Goal: Task Accomplishment & Management: Manage account settings

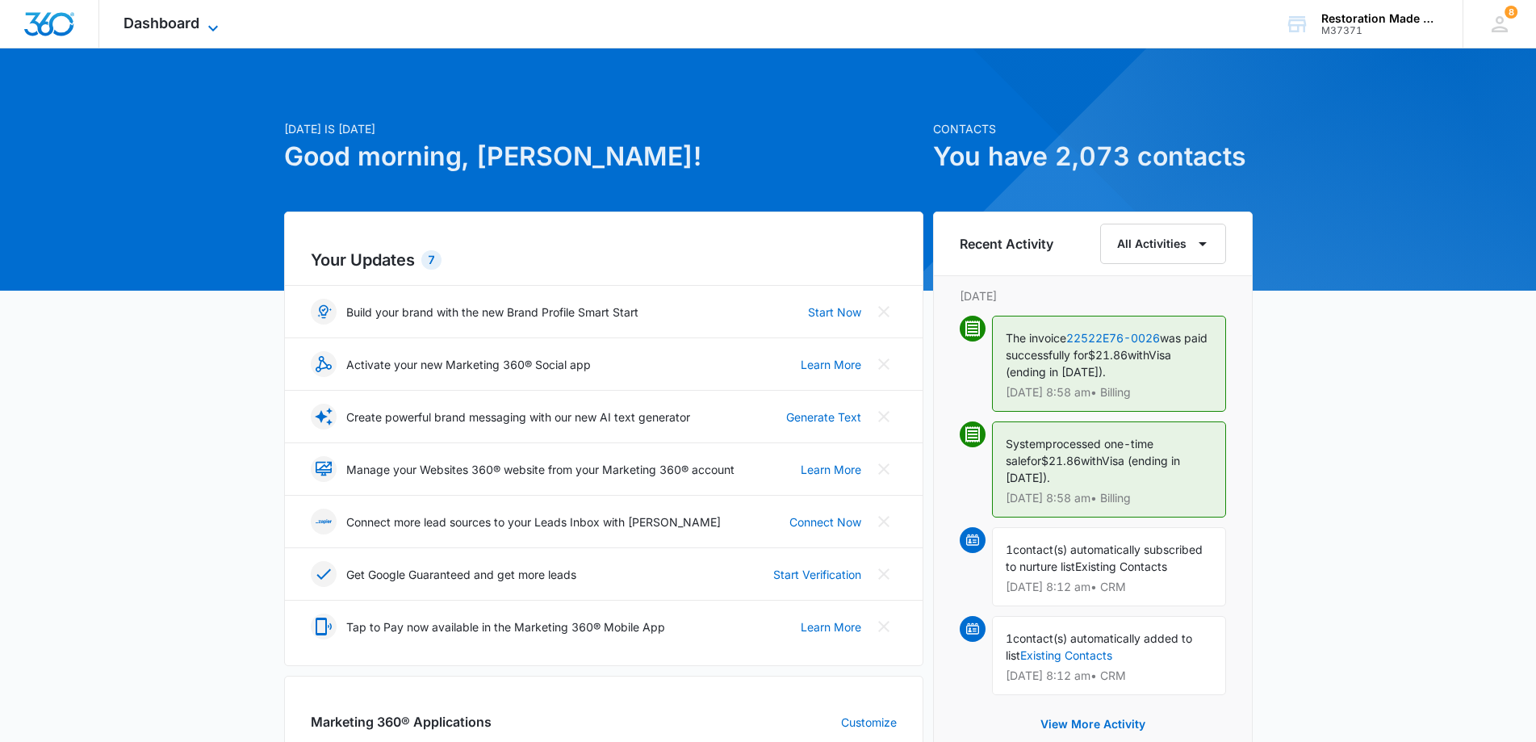
click at [214, 31] on icon at bounding box center [212, 28] width 19 height 19
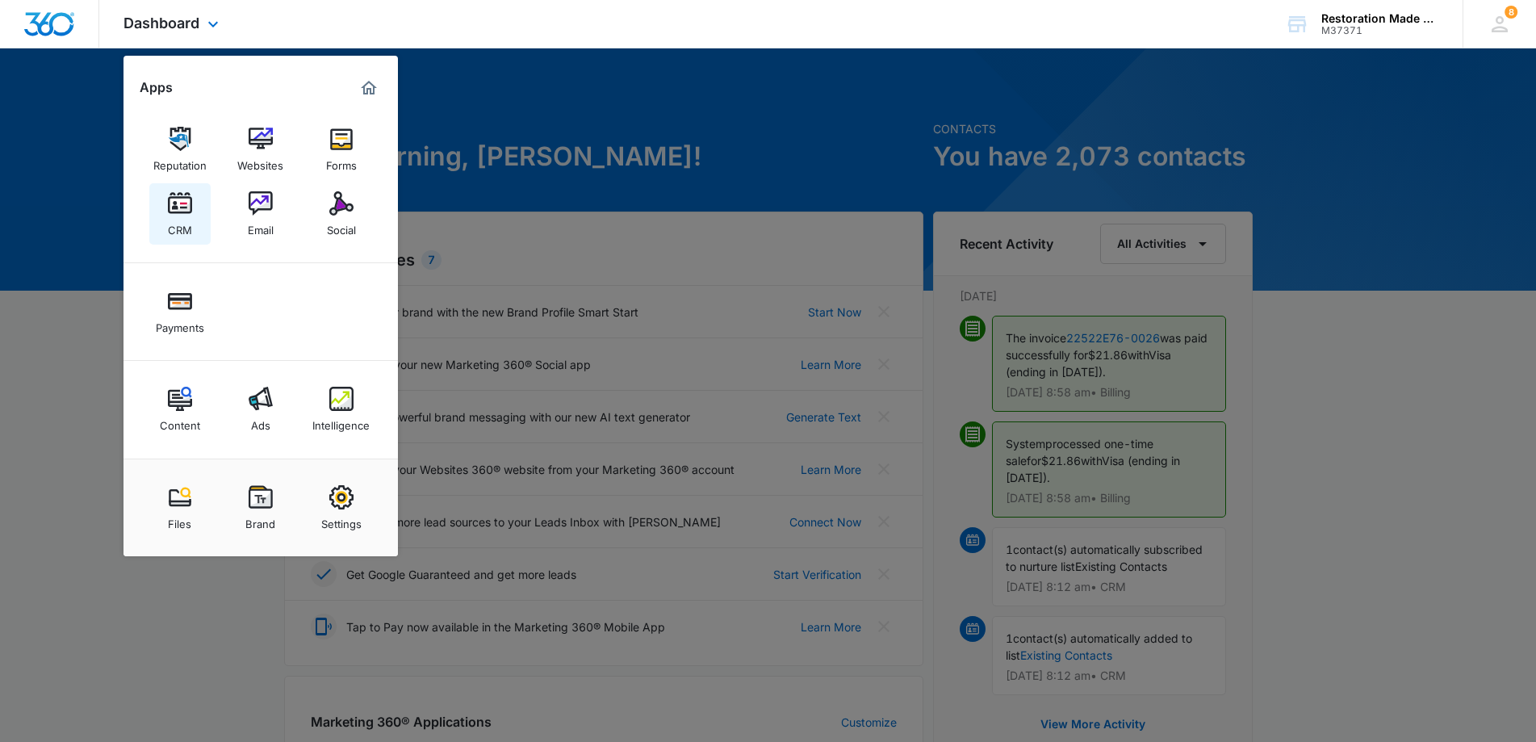
click at [194, 209] on link "CRM" at bounding box center [179, 213] width 61 height 61
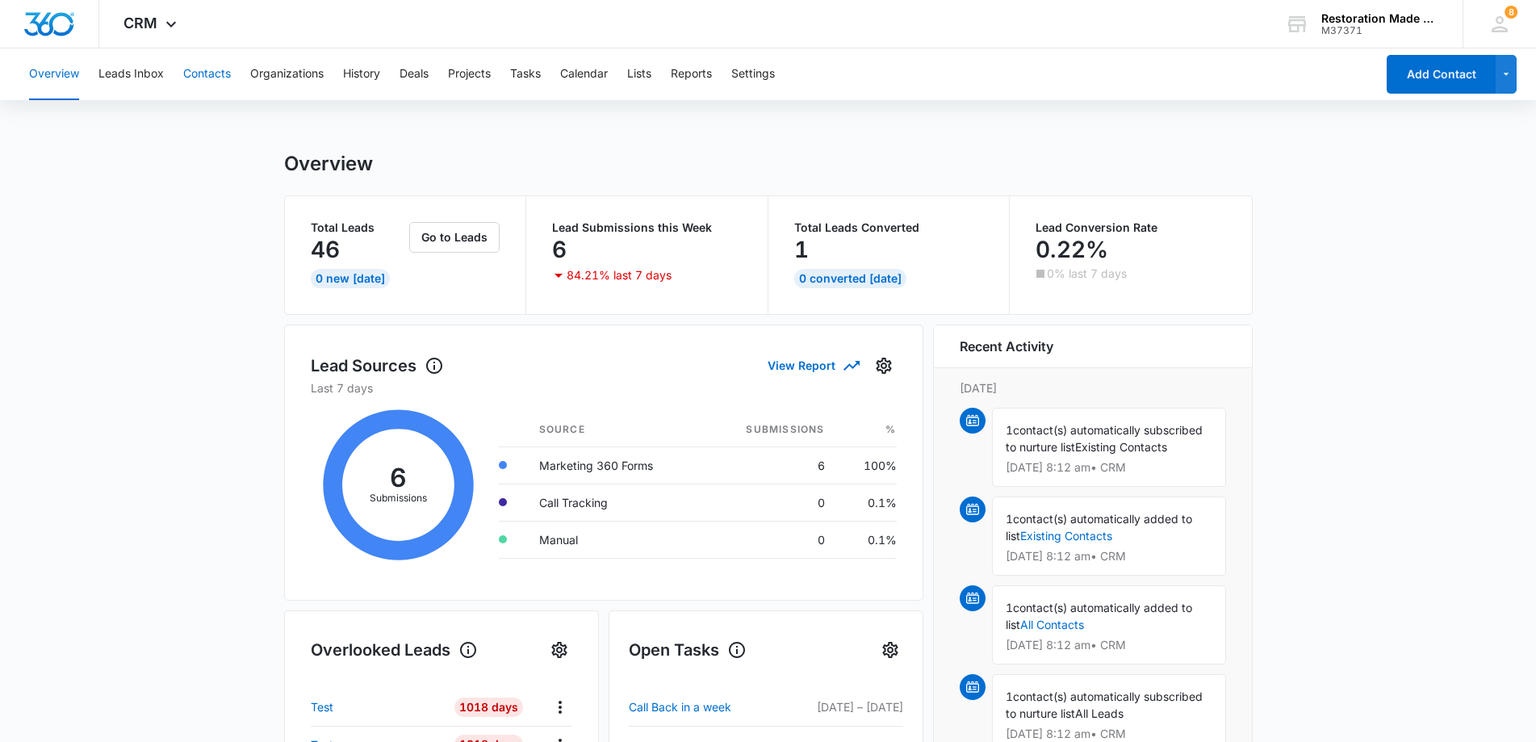
click at [218, 79] on button "Contacts" at bounding box center [207, 74] width 48 height 52
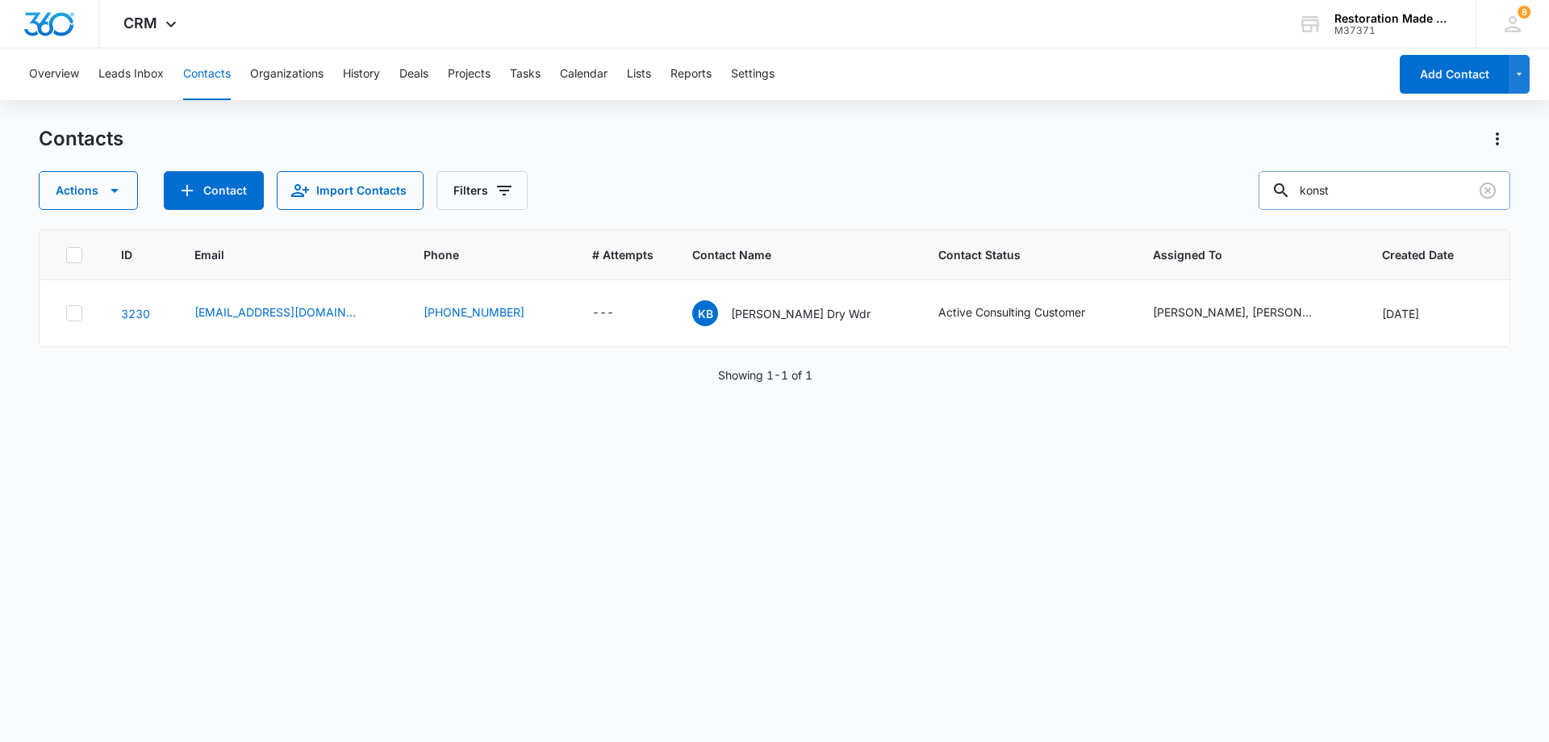
click at [1417, 194] on input "konst" at bounding box center [1385, 190] width 252 height 39
type input "k"
type input "[PERSON_NAME]"
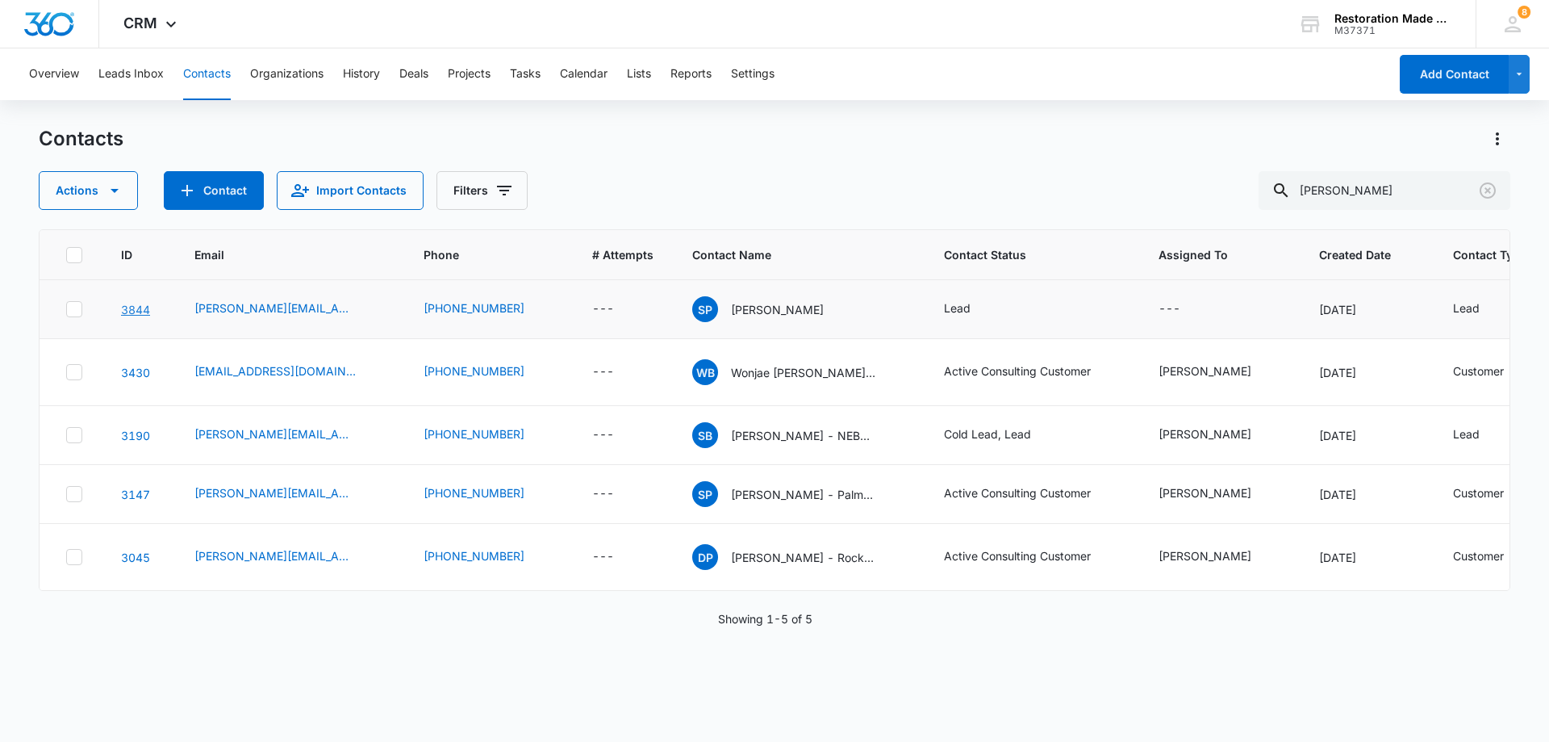
click at [135, 312] on link "3844" at bounding box center [135, 310] width 29 height 14
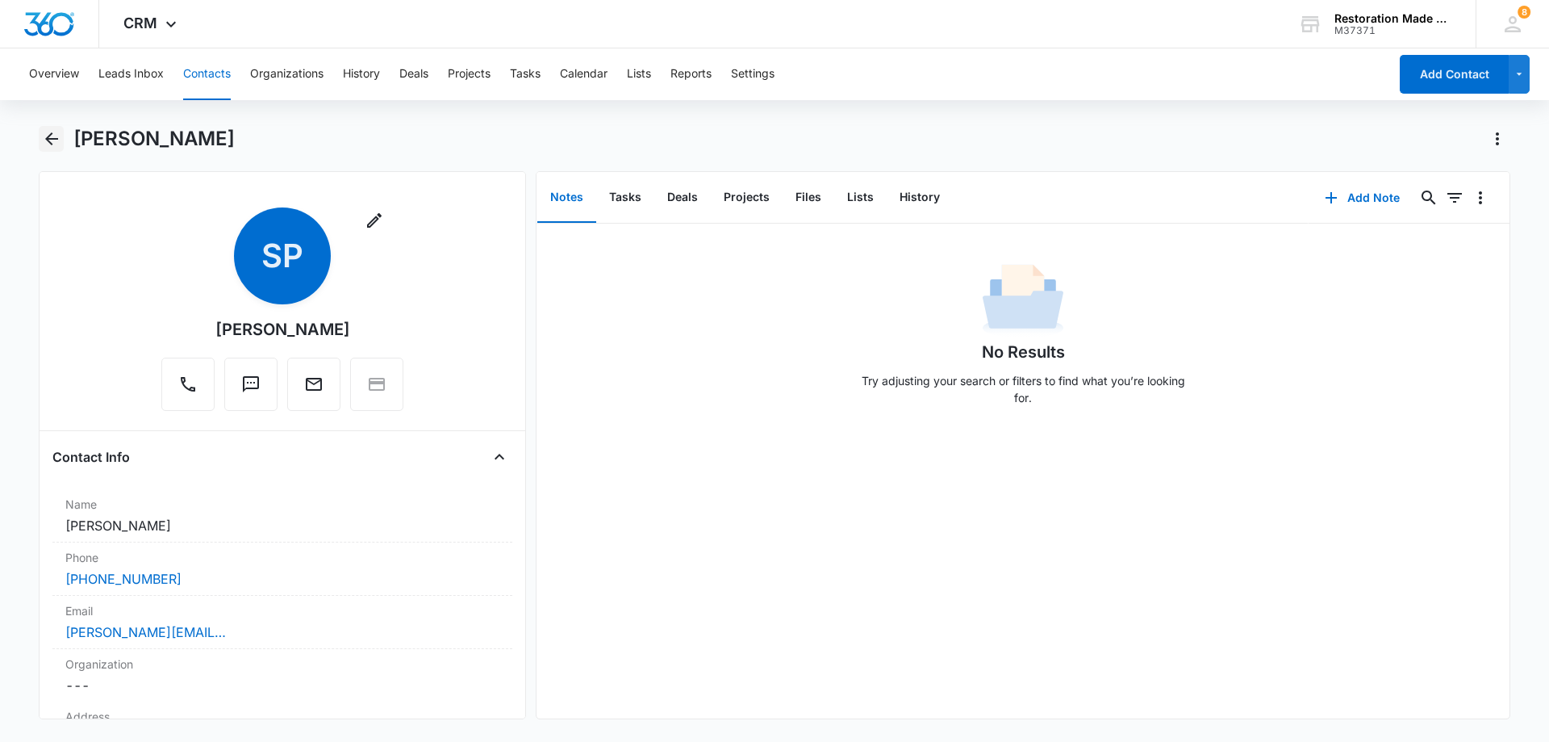
click at [48, 139] on icon "Back" at bounding box center [51, 138] width 13 height 13
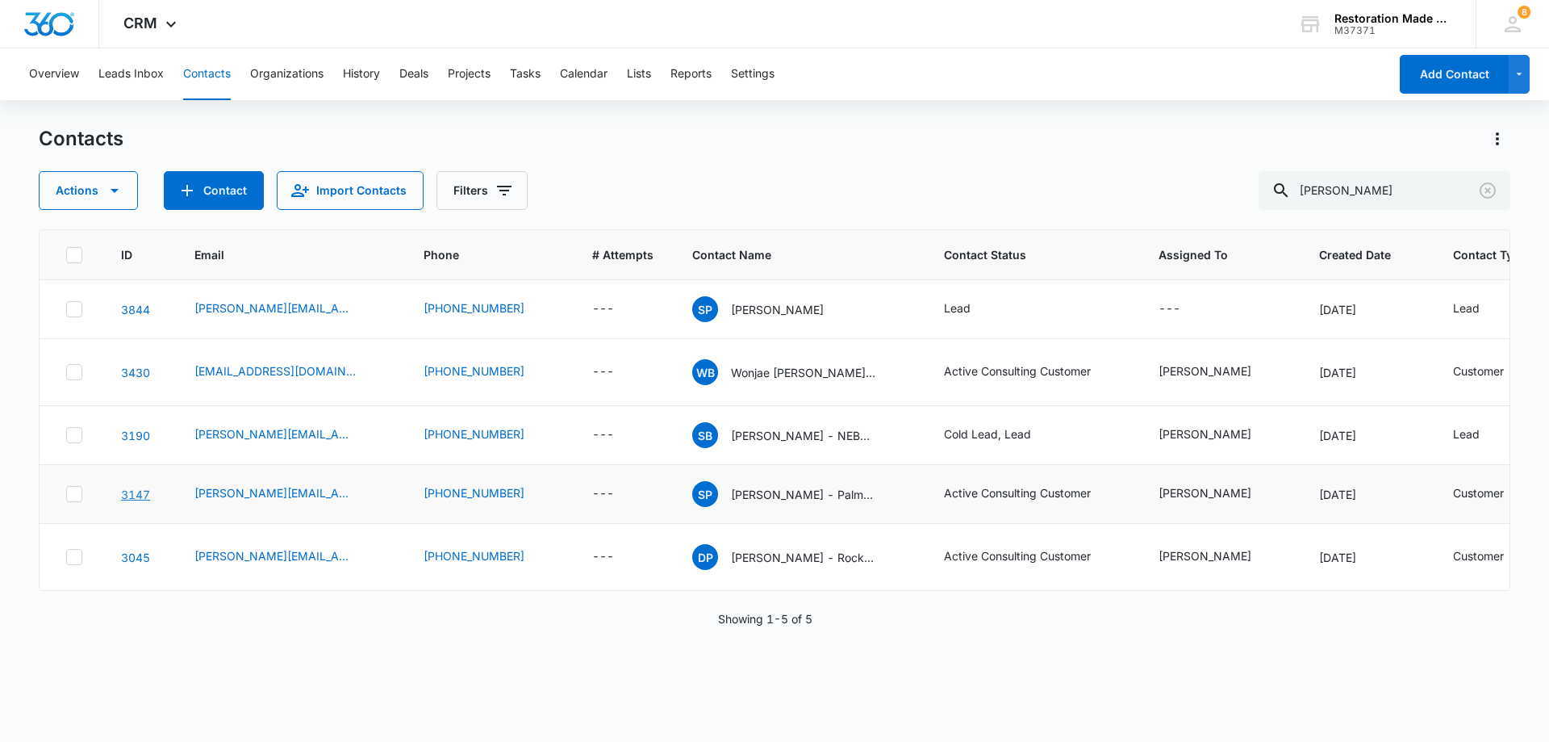
click at [135, 501] on link "3147" at bounding box center [135, 494] width 29 height 14
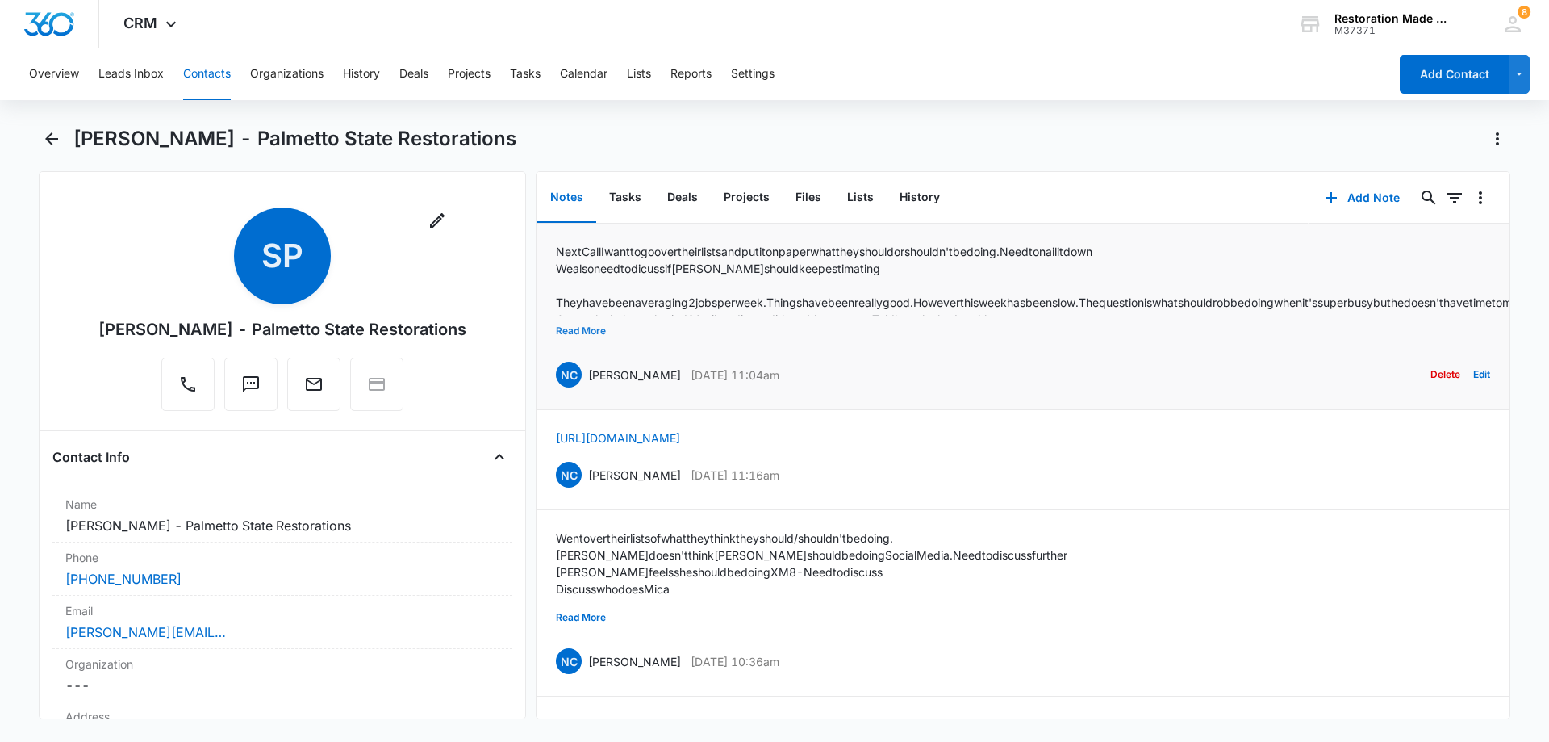
click at [575, 334] on button "Read More" at bounding box center [581, 330] width 50 height 31
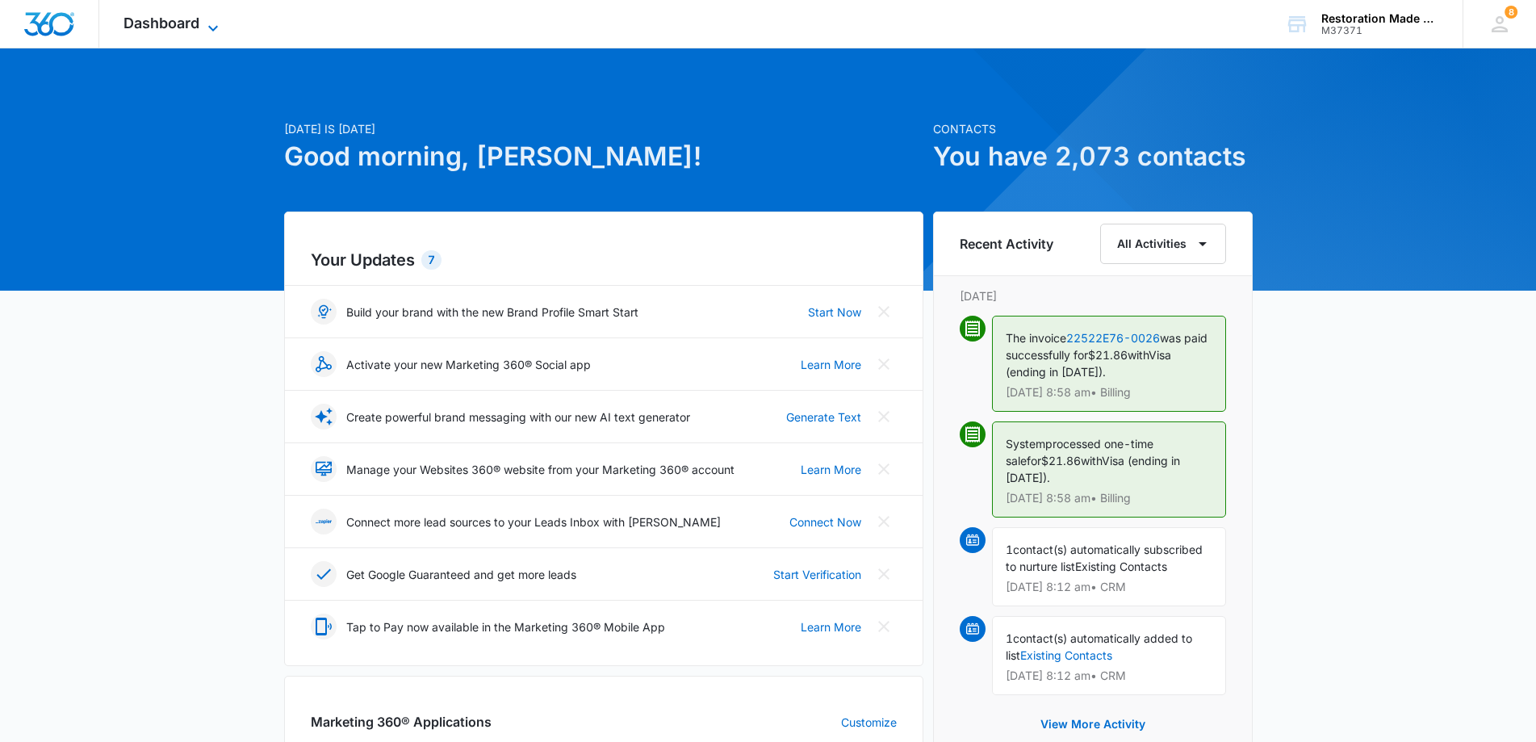
click at [213, 28] on icon at bounding box center [212, 28] width 19 height 19
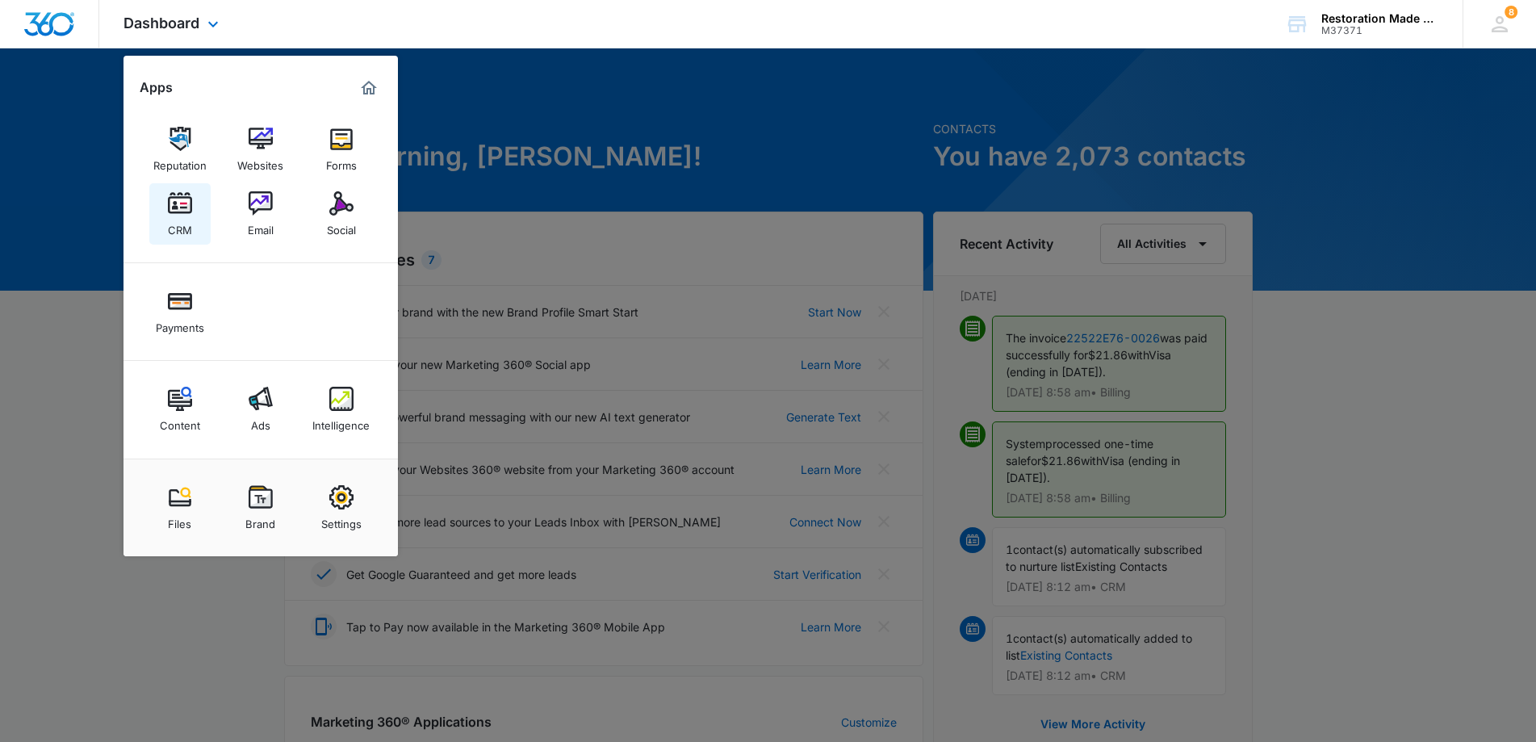
click at [184, 214] on img at bounding box center [180, 203] width 24 height 24
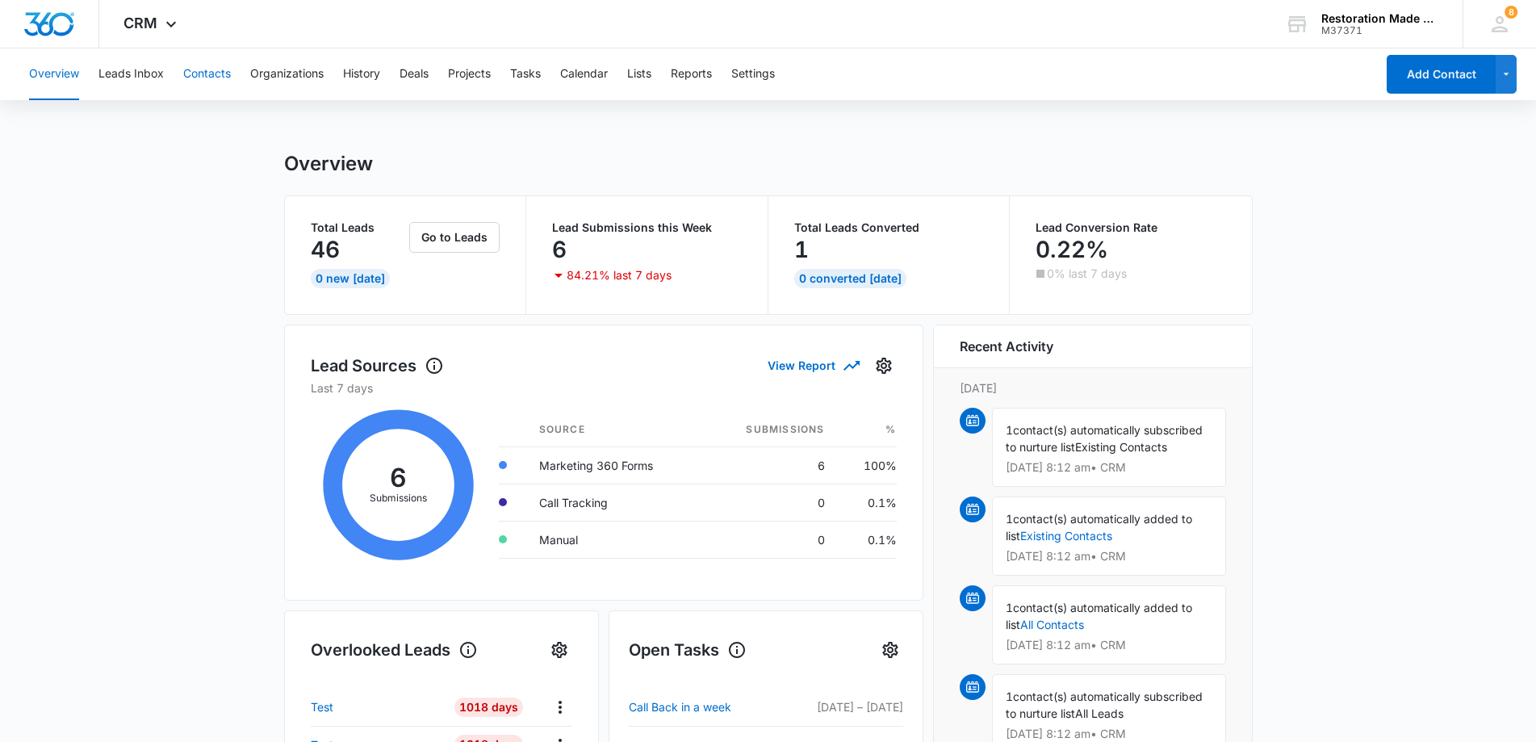
click at [201, 73] on button "Contacts" at bounding box center [207, 74] width 48 height 52
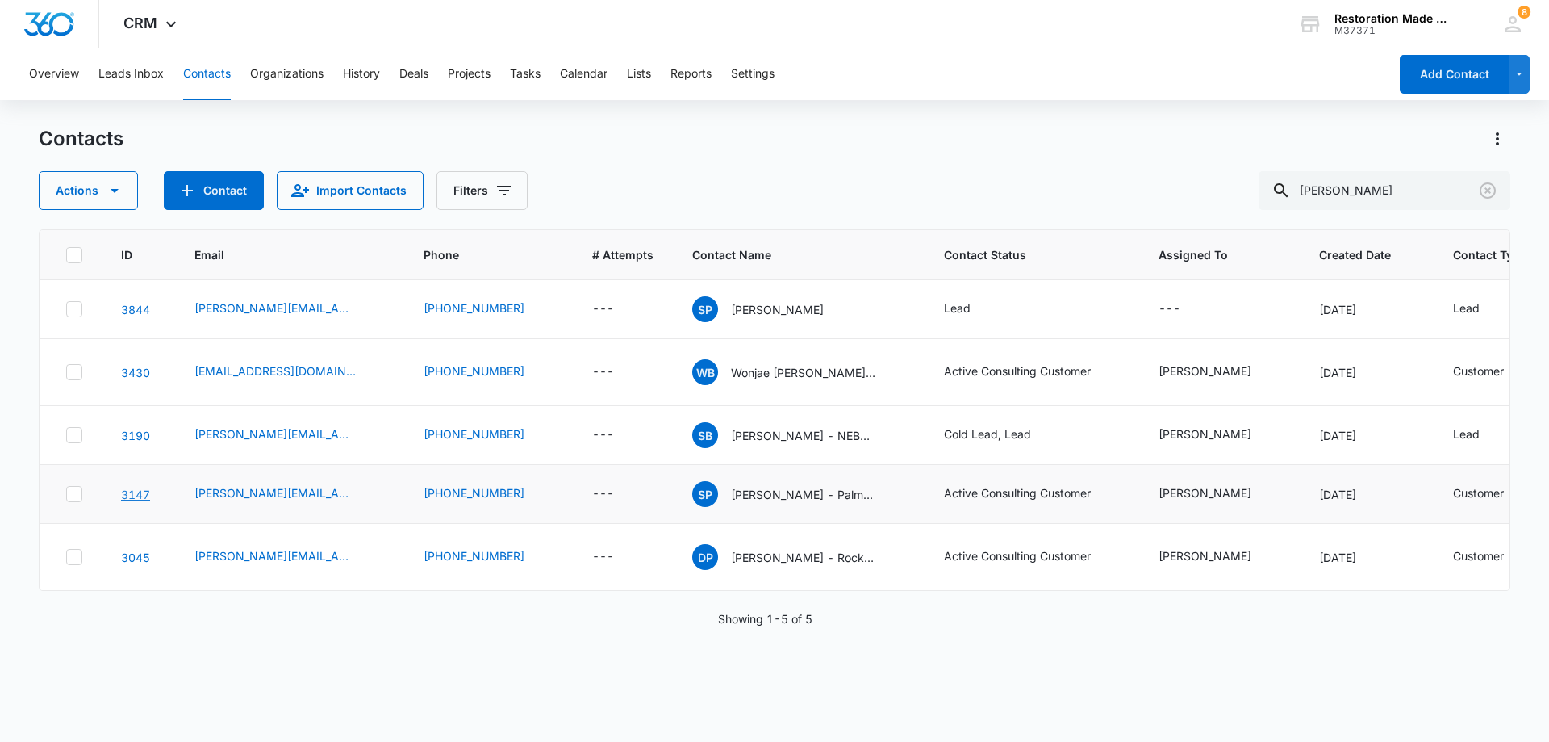
click at [137, 501] on link "3147" at bounding box center [135, 494] width 29 height 14
